Goal: Task Accomplishment & Management: Manage account settings

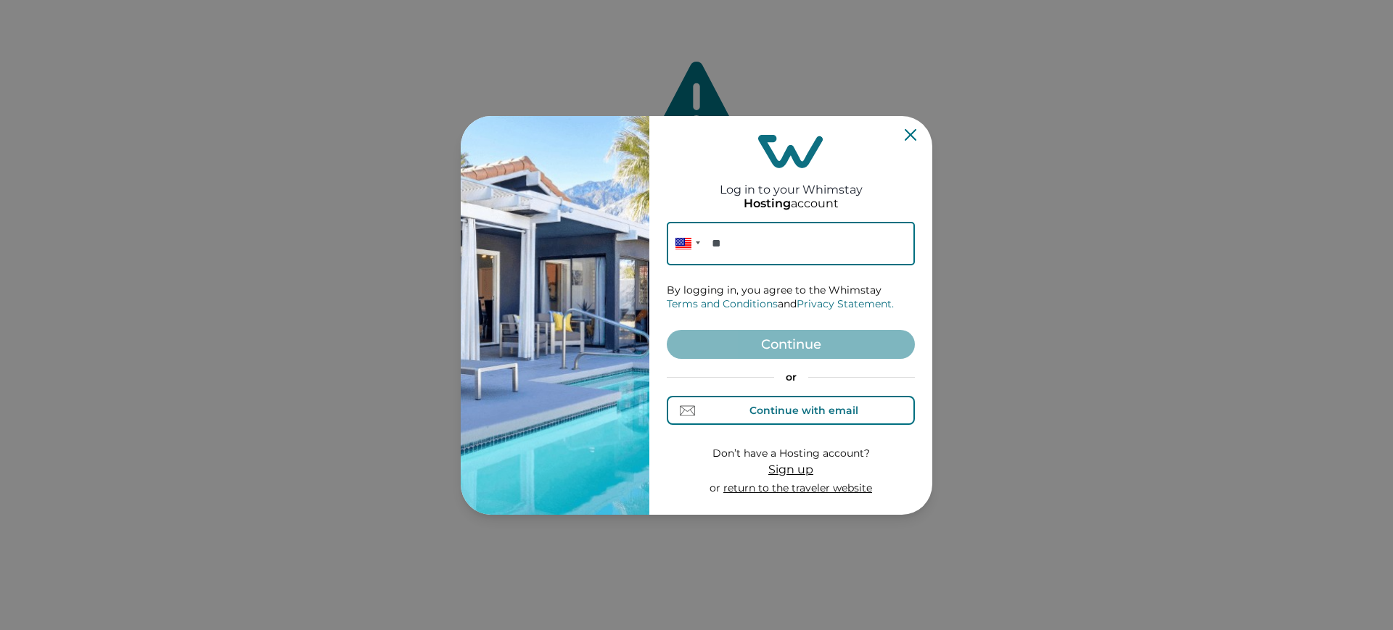
click at [760, 416] on div "Continue with email" at bounding box center [803, 411] width 109 height 12
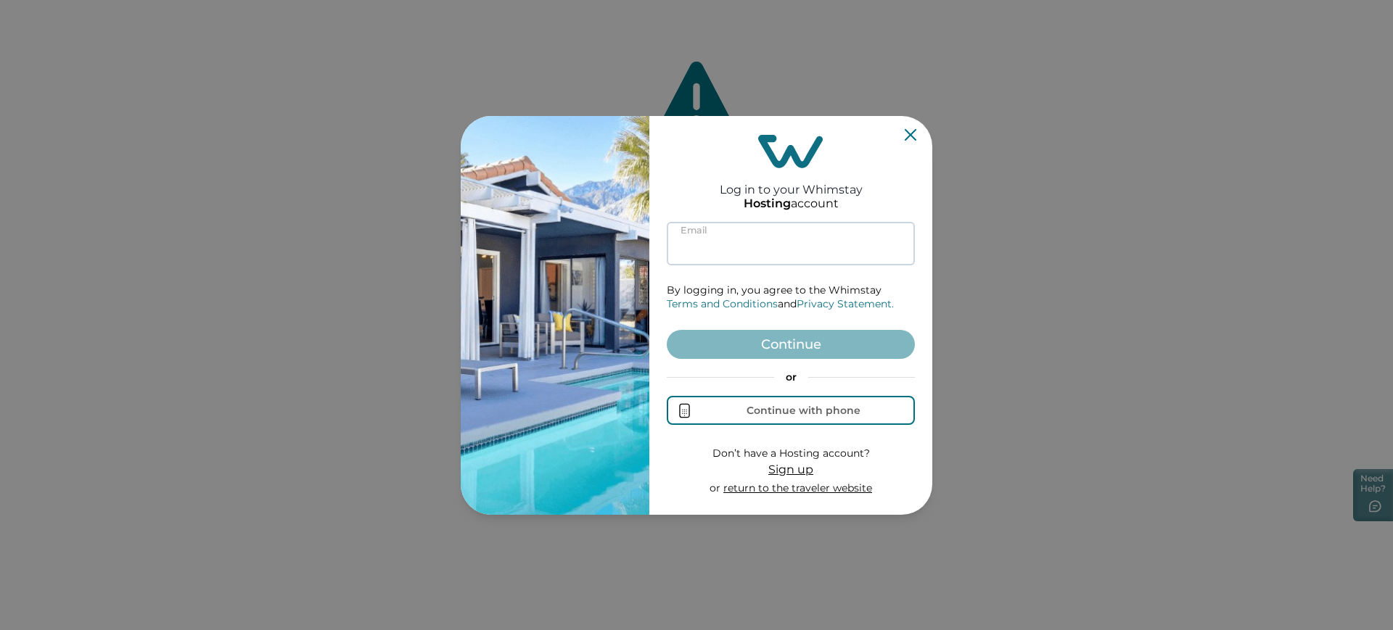
click at [752, 255] on input at bounding box center [791, 244] width 248 height 44
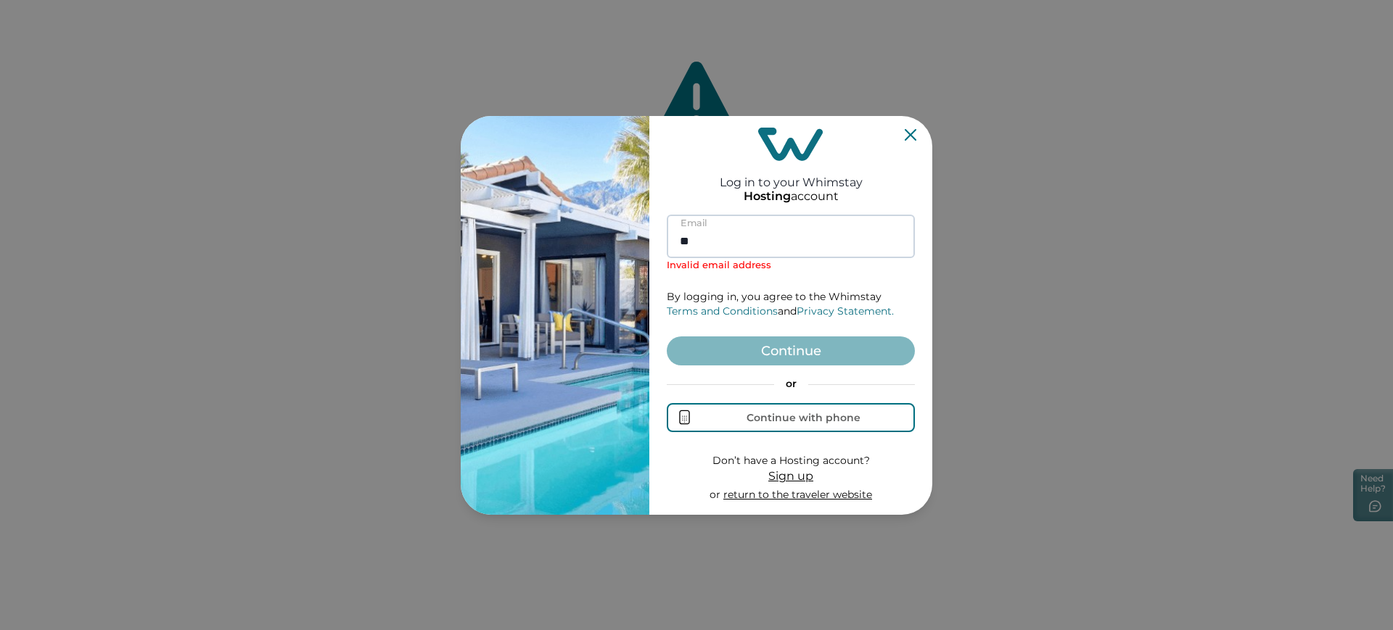
type input "*"
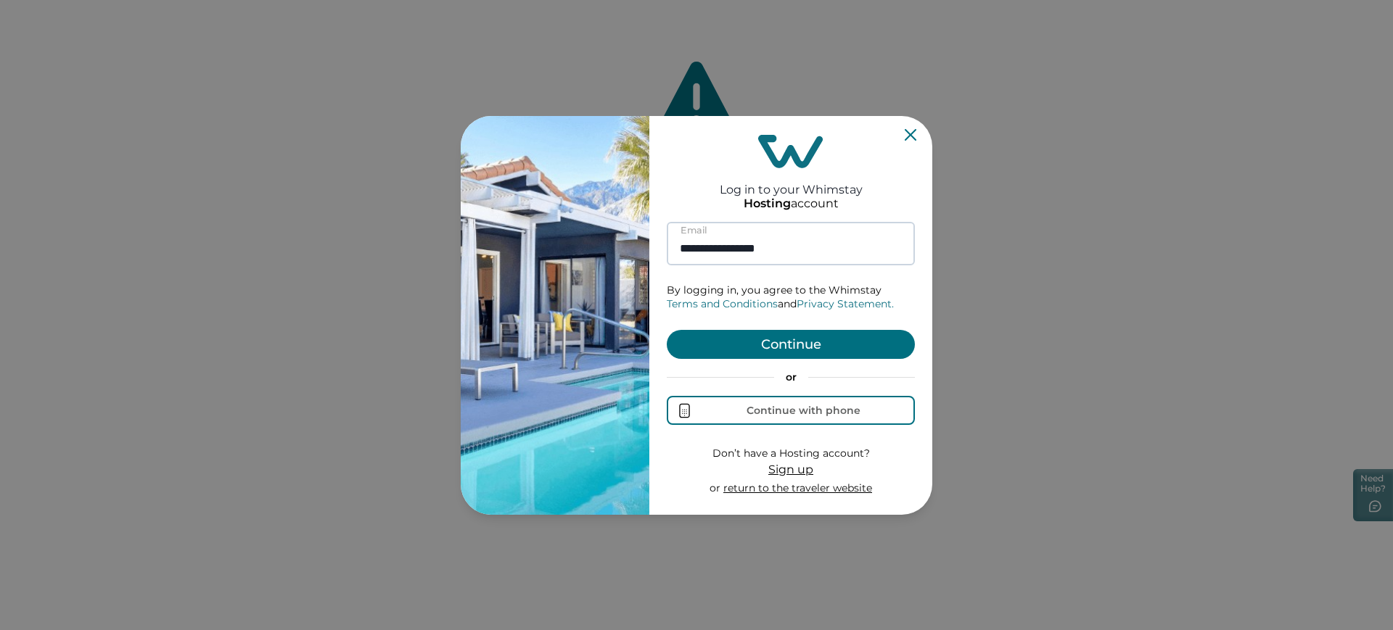
type input "**********"
click at [667, 330] on button "Continue" at bounding box center [791, 344] width 248 height 29
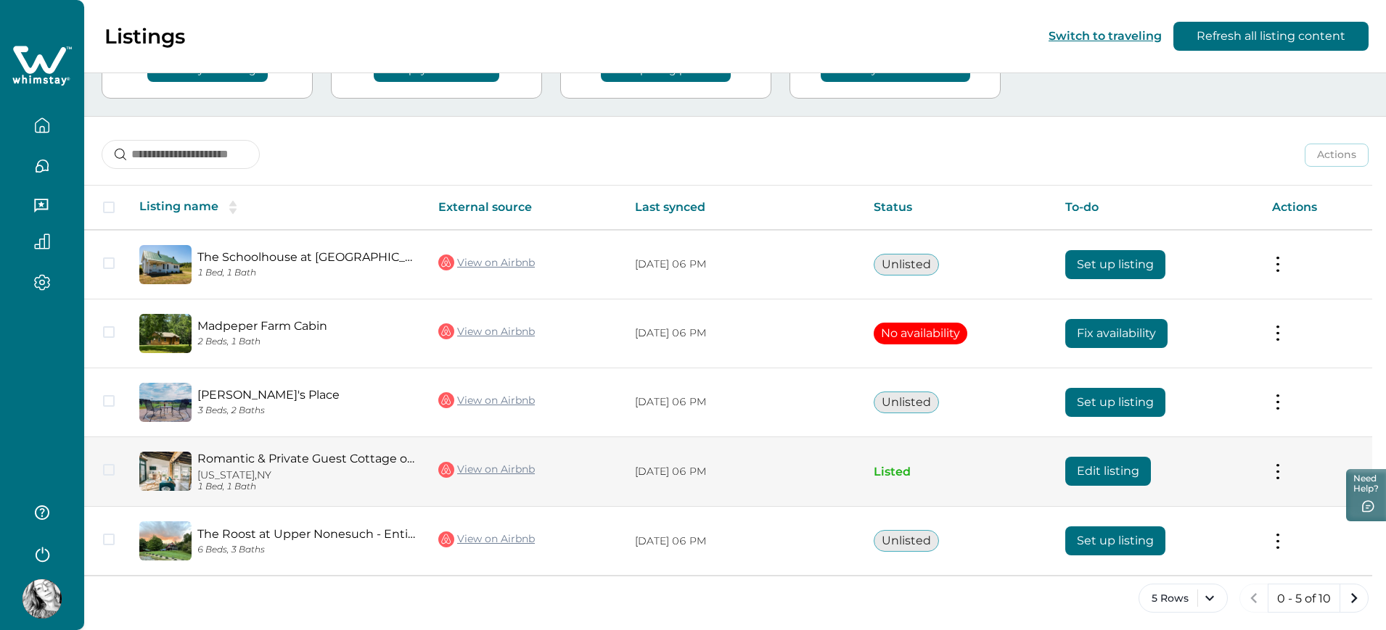
scroll to position [139, 0]
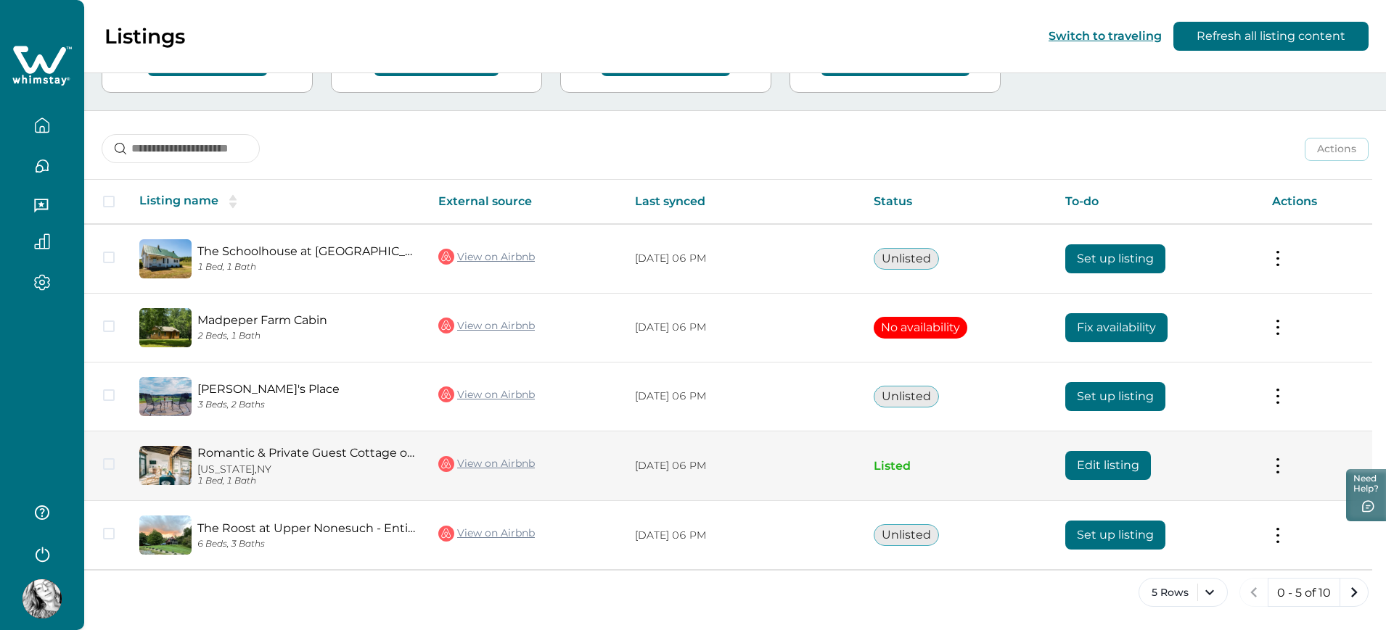
click at [1140, 472] on button "Edit listing" at bounding box center [1108, 465] width 86 height 29
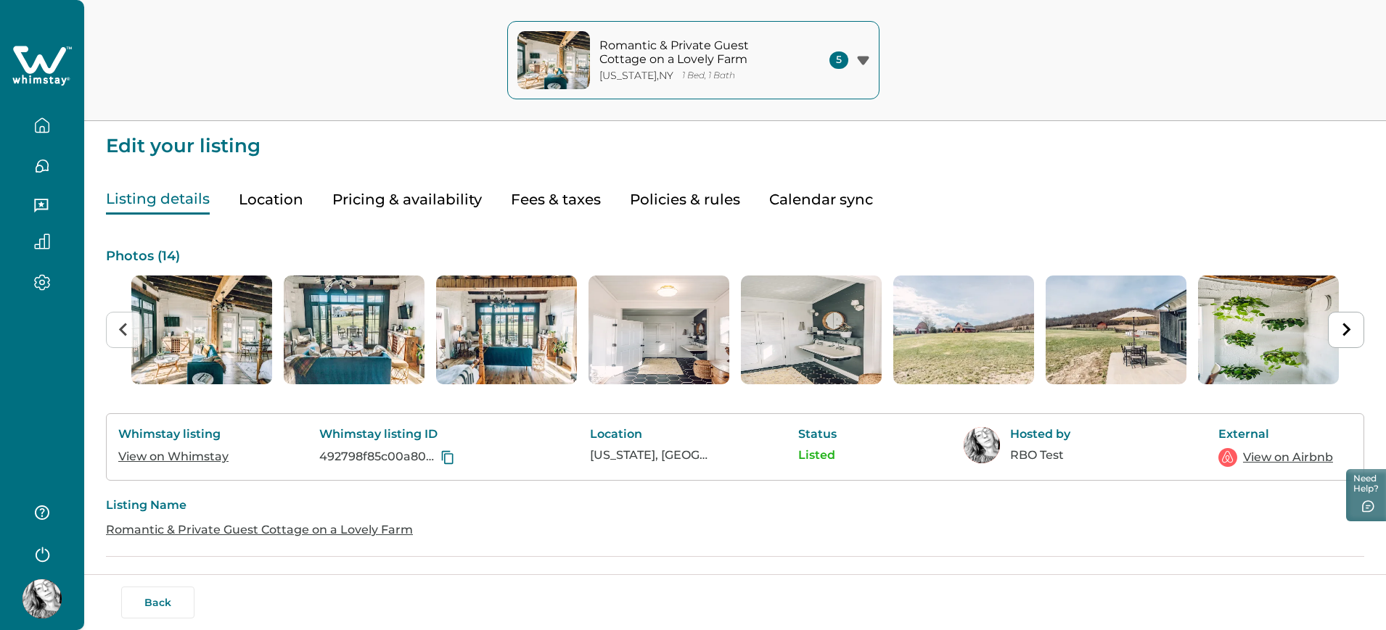
click at [591, 210] on button "Fees & taxes" at bounding box center [556, 200] width 90 height 30
type input "*"
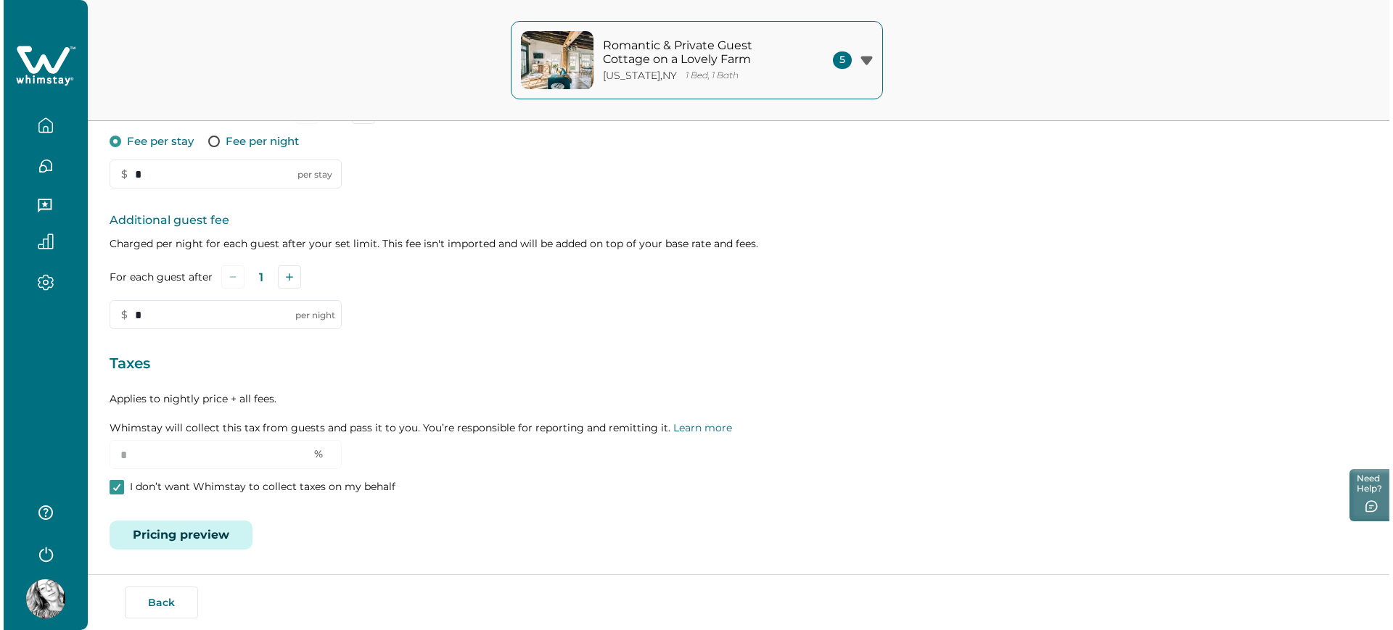
scroll to position [352, 0]
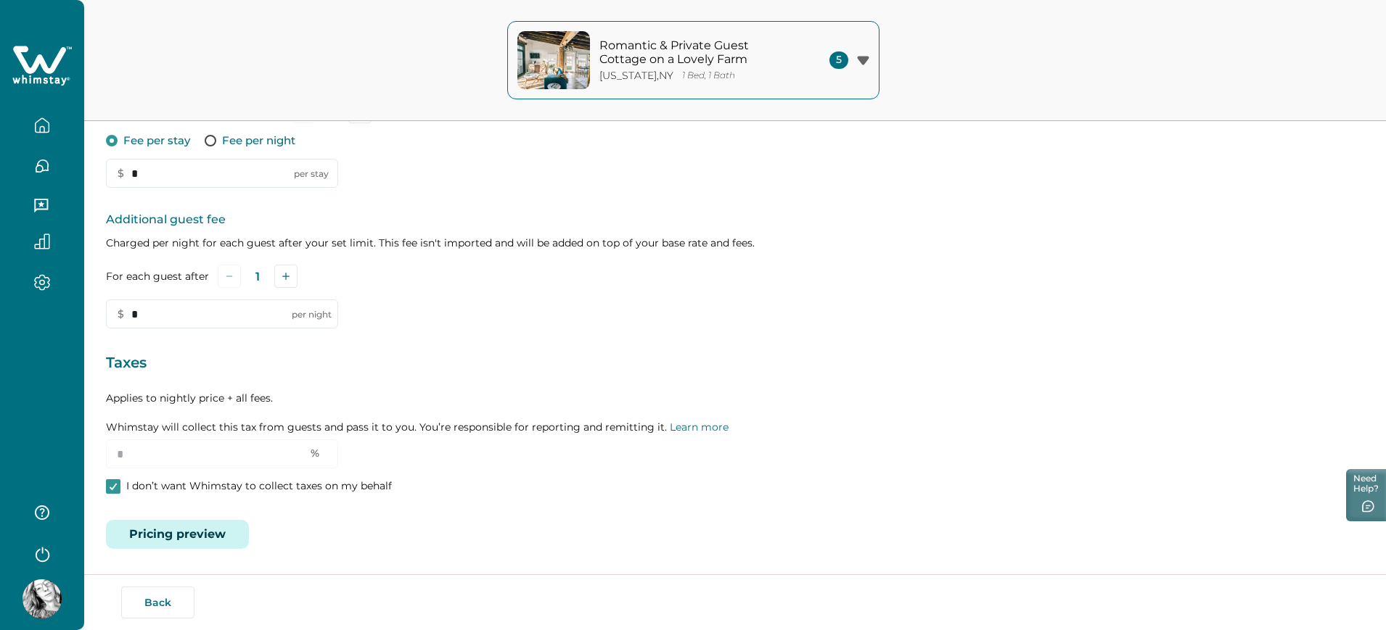
click at [209, 532] on button "Pricing preview" at bounding box center [177, 534] width 143 height 29
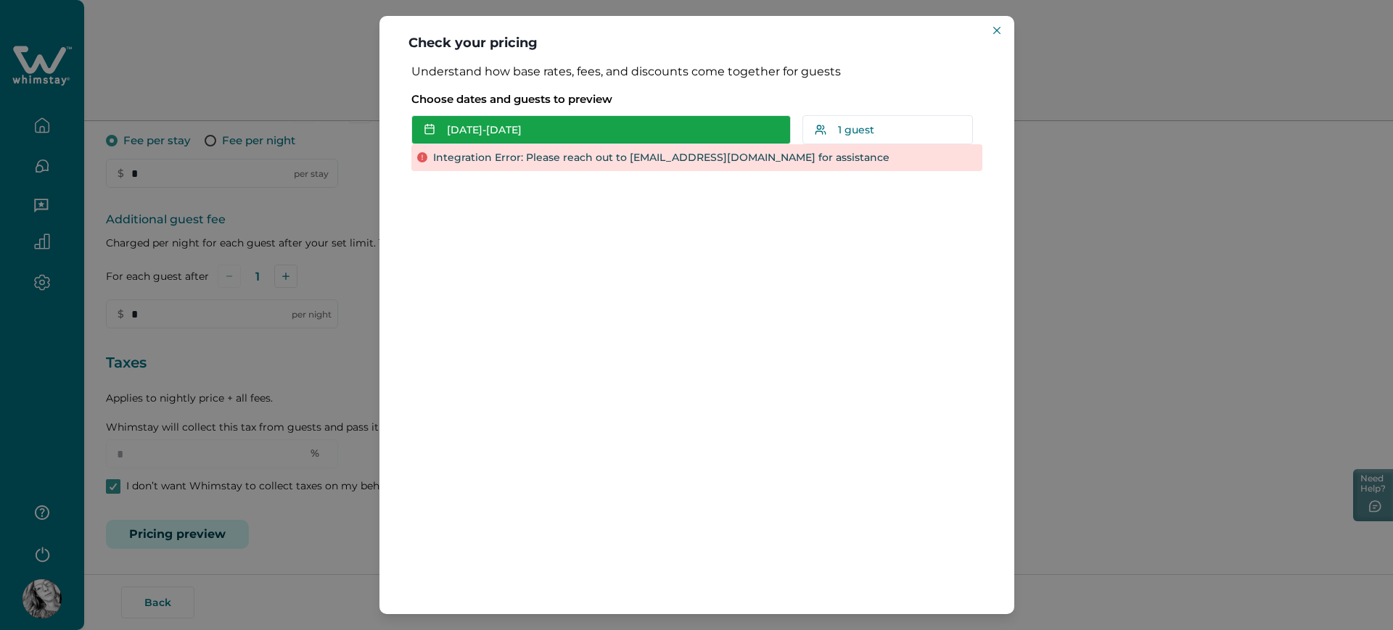
click at [659, 135] on button "[DATE] - [DATE]" at bounding box center [600, 129] width 379 height 29
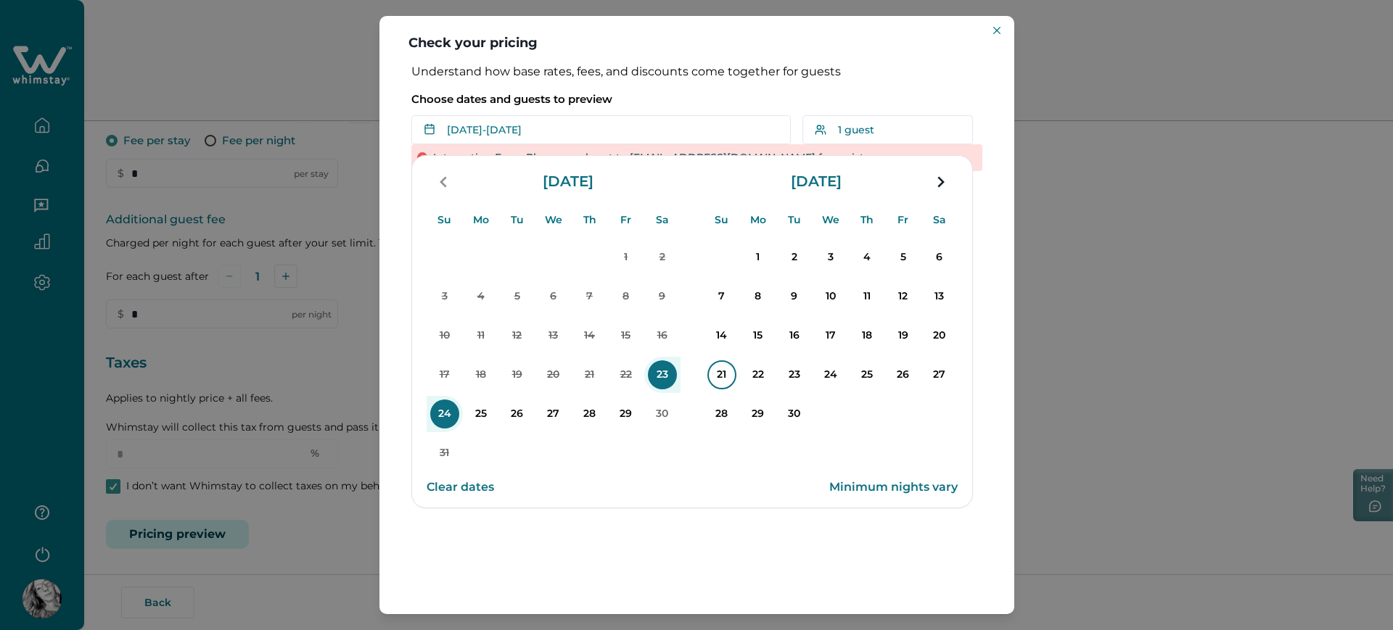
click at [722, 363] on p "21" at bounding box center [721, 375] width 29 height 29
click at [800, 364] on p "23" at bounding box center [794, 375] width 29 height 29
